Goal: Task Accomplishment & Management: Use online tool/utility

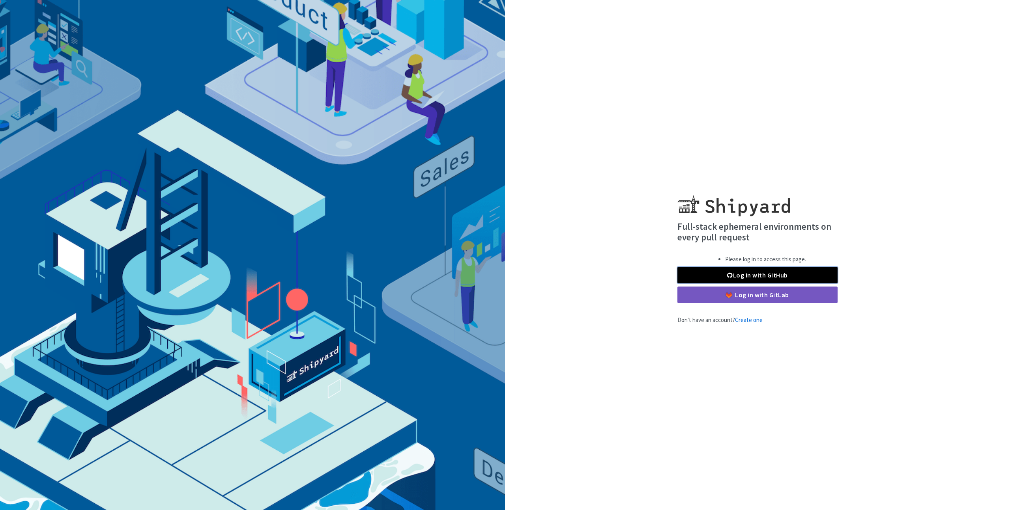
click at [725, 271] on link "Log in with GitHub" at bounding box center [757, 275] width 160 height 17
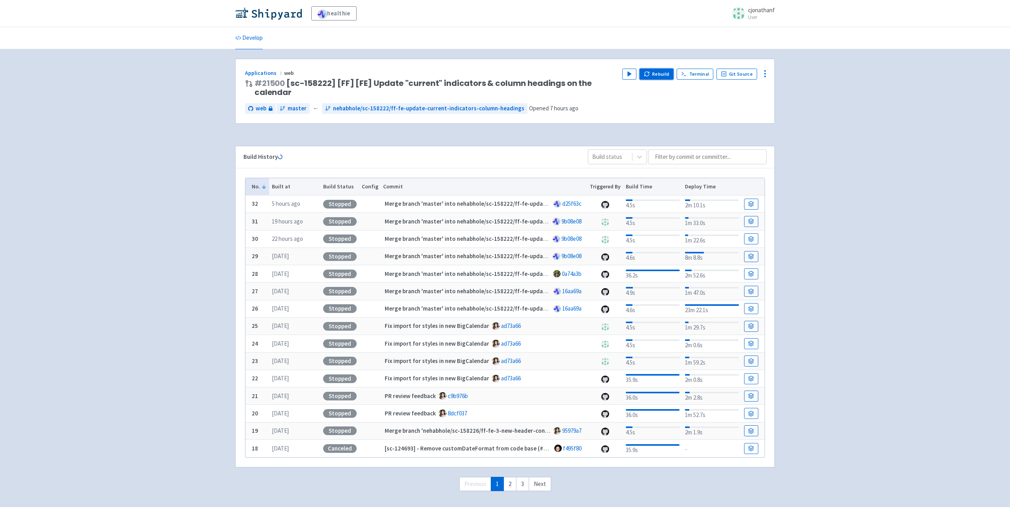
click at [654, 75] on button "Rebuild" at bounding box center [656, 74] width 34 height 11
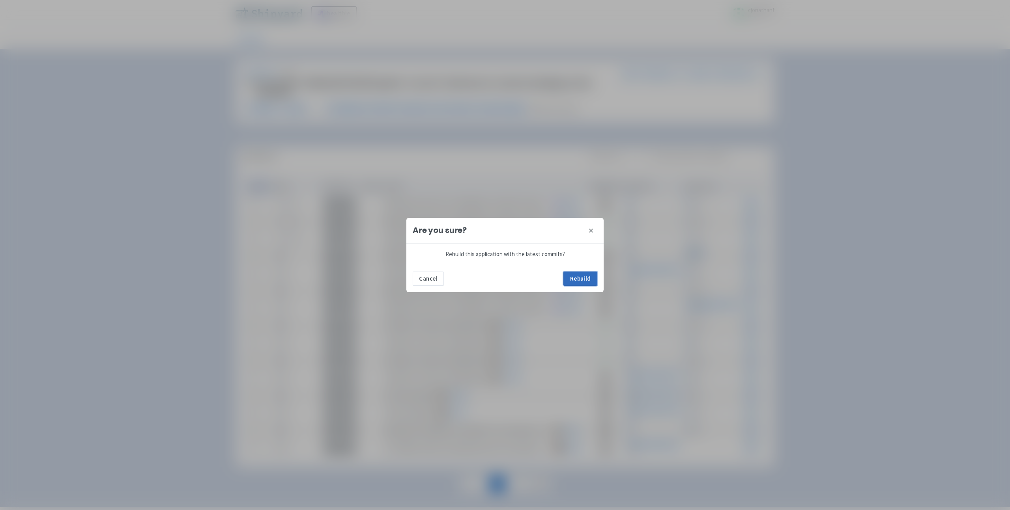
click at [578, 280] on button "Rebuild" at bounding box center [580, 279] width 34 height 14
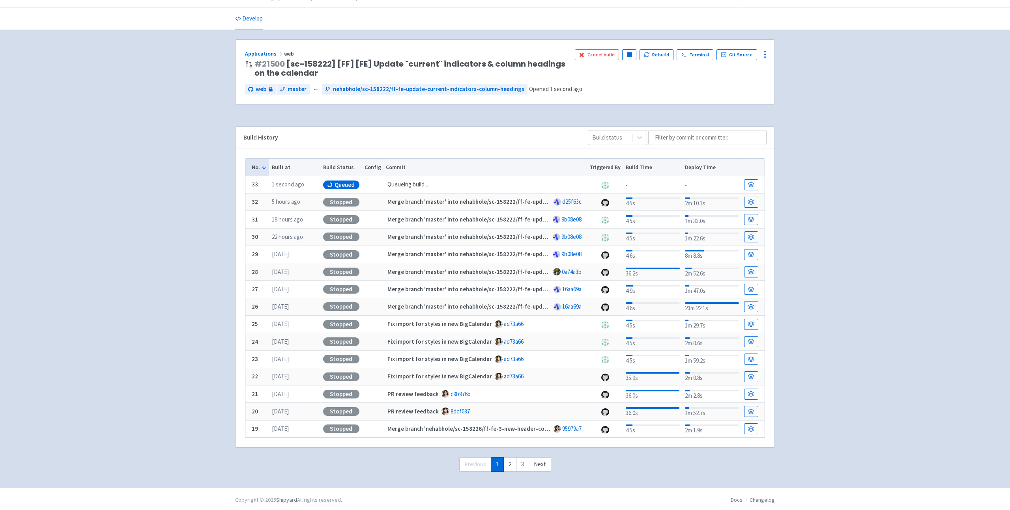
scroll to position [21, 0]
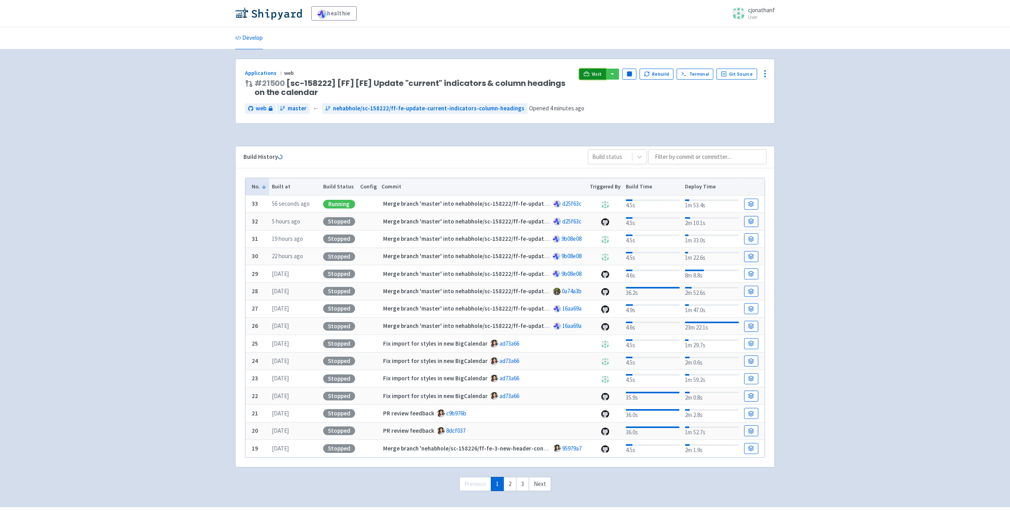
click at [589, 77] on icon at bounding box center [586, 74] width 6 height 6
